Goal: Find specific page/section

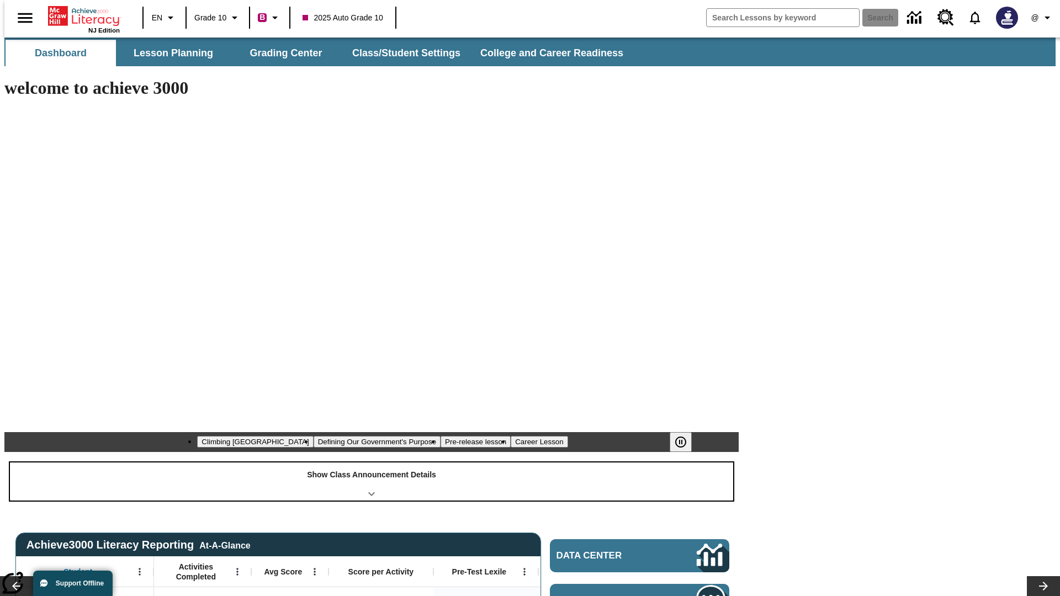
click at [372, 463] on div "Show Class Announcement Details" at bounding box center [371, 482] width 723 height 38
